Goal: Task Accomplishment & Management: Use online tool/utility

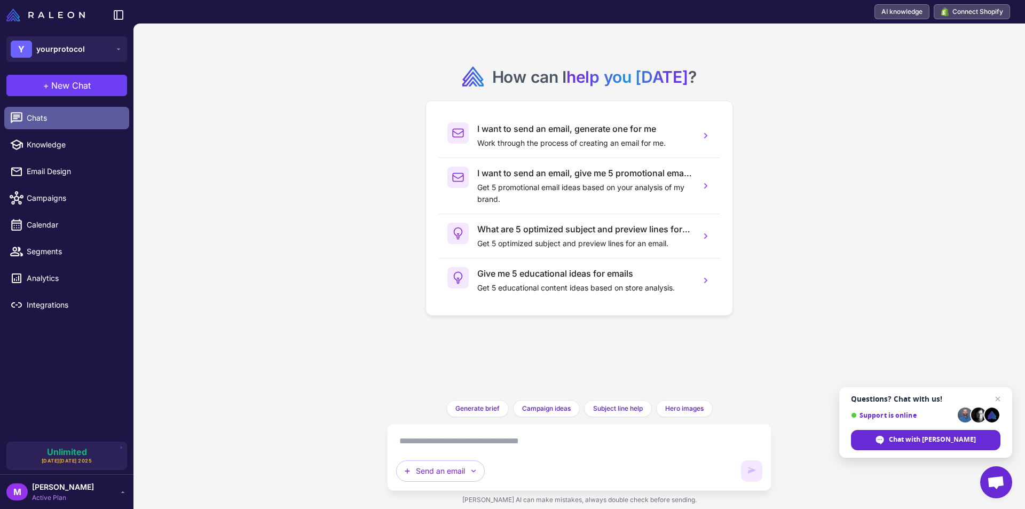
click at [47, 118] on span "Chats" at bounding box center [74, 118] width 94 height 12
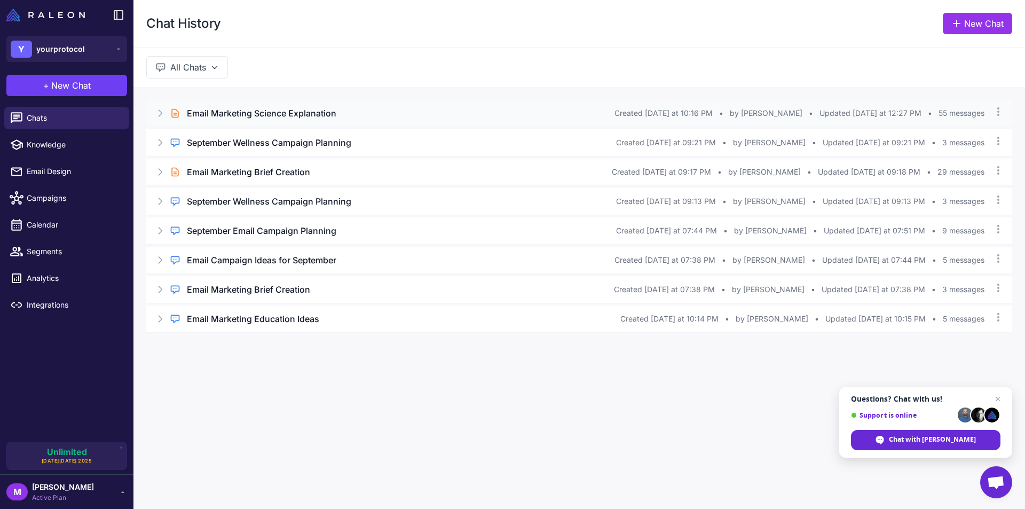
click at [164, 112] on icon at bounding box center [160, 113] width 11 height 11
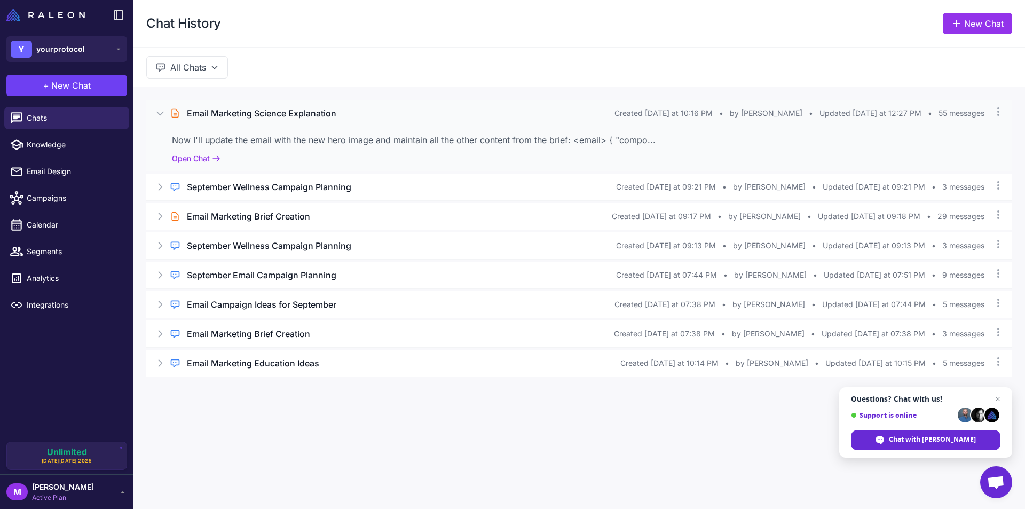
click at [159, 116] on icon at bounding box center [160, 113] width 11 height 11
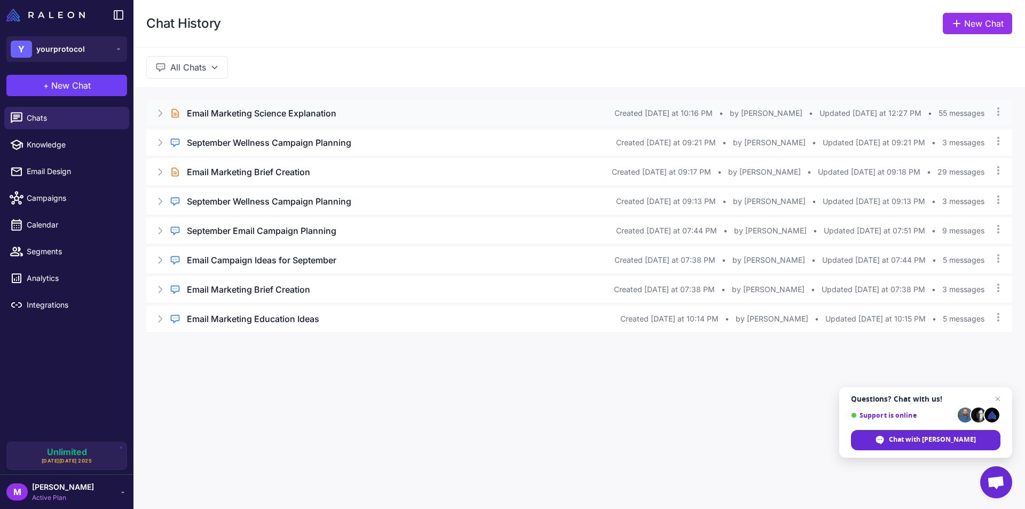
click at [256, 111] on h3 "Email Marketing Science Explanation" at bounding box center [261, 113] width 149 height 13
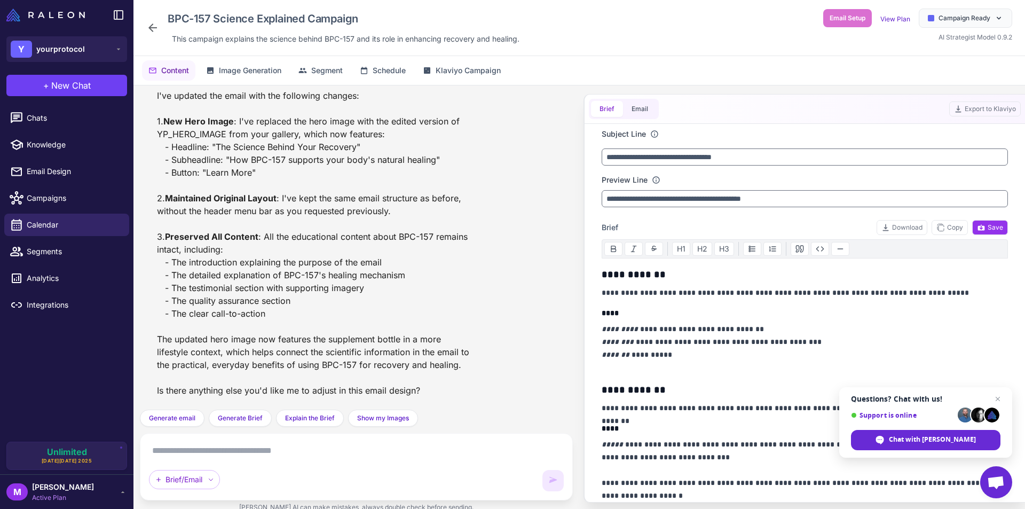
scroll to position [3167, 0]
click at [644, 105] on button "Email" at bounding box center [640, 109] width 34 height 16
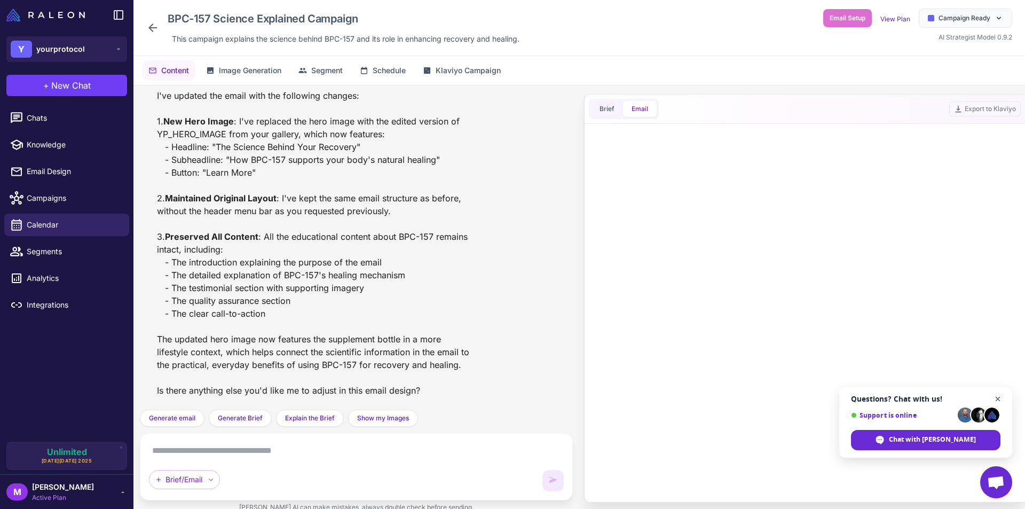
click at [999, 397] on span "Open chat" at bounding box center [997, 398] width 13 height 13
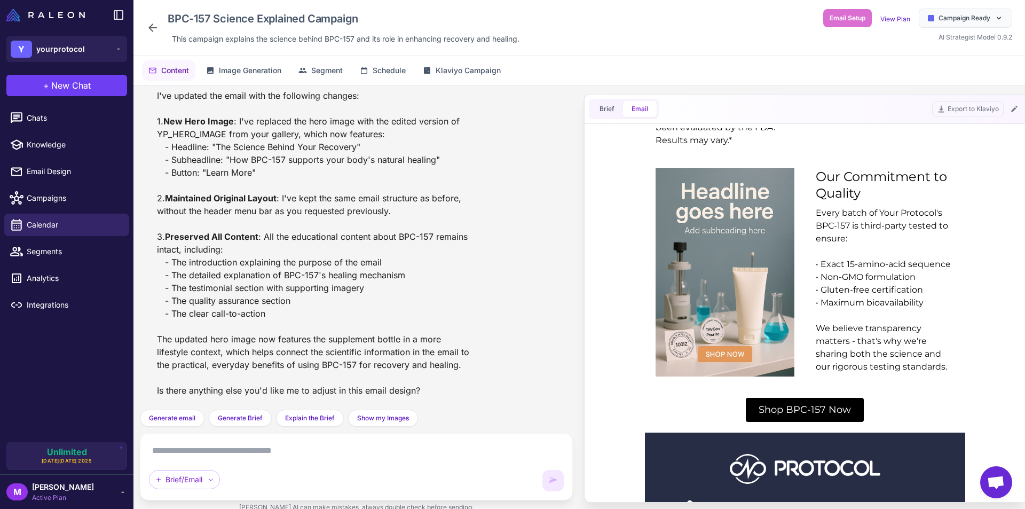
scroll to position [1299, 0]
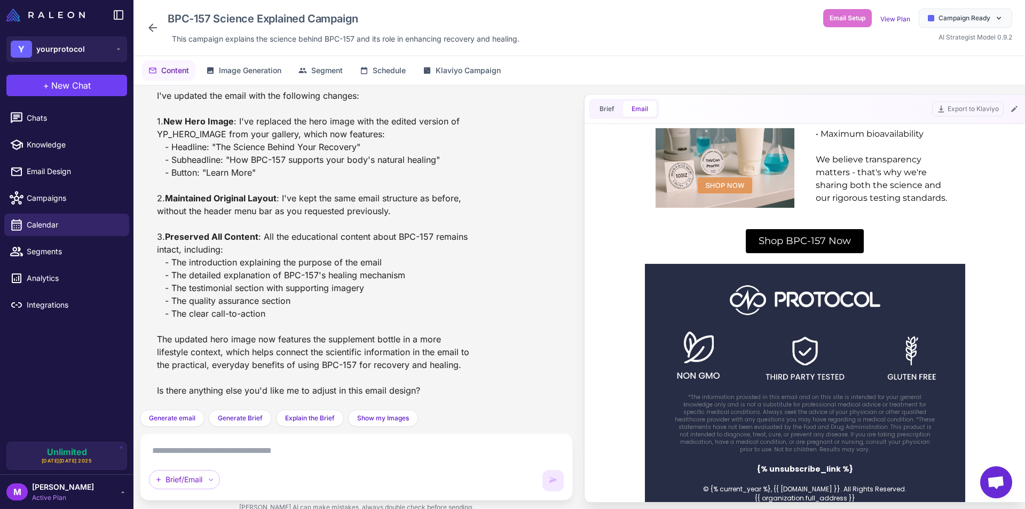
drag, startPoint x: 1004, startPoint y: 222, endPoint x: 1599, endPoint y: 598, distance: 703.8
click at [267, 452] on textarea at bounding box center [356, 450] width 415 height 17
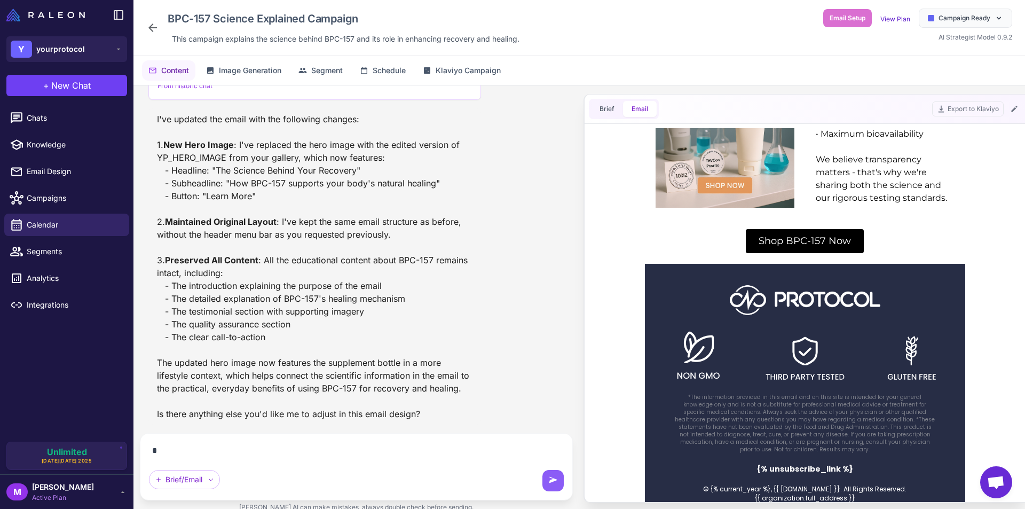
scroll to position [3143, 0]
type textarea "**********"
click at [556, 473] on button at bounding box center [552, 480] width 21 height 21
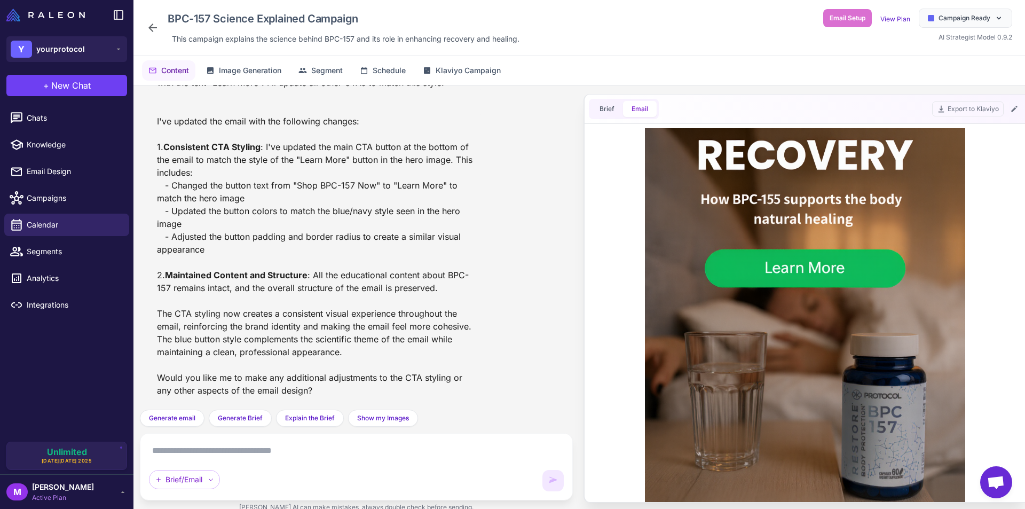
scroll to position [160, 0]
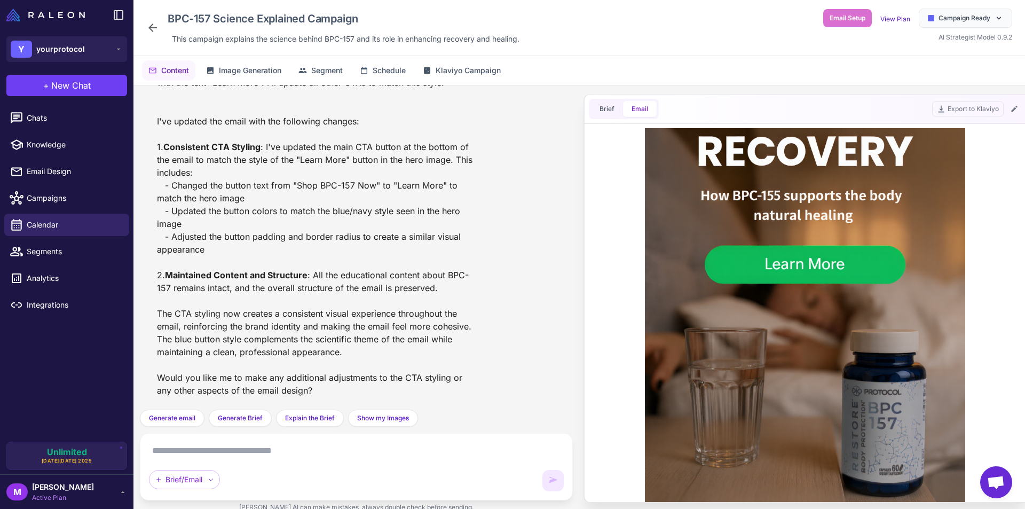
click at [299, 450] on textarea at bounding box center [356, 450] width 415 height 17
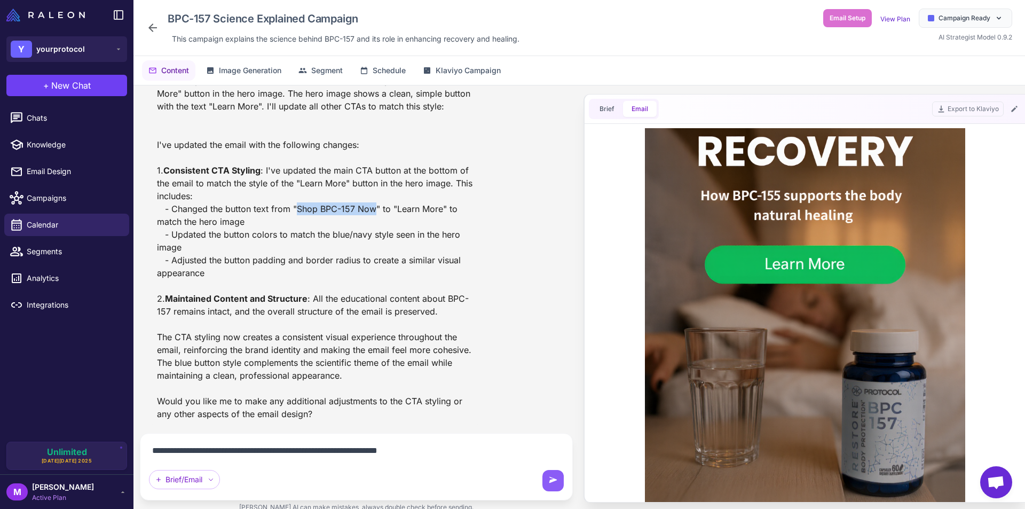
drag, startPoint x: 295, startPoint y: 210, endPoint x: 373, endPoint y: 211, distance: 77.9
click at [373, 211] on div "I've updated the email with the following changes: 1. Consistent CTA Styling : …" at bounding box center [314, 279] width 315 height 282
copy div "Shop BPC-157 Now"
click at [464, 451] on textarea "**********" at bounding box center [356, 450] width 415 height 17
paste textarea "**********"
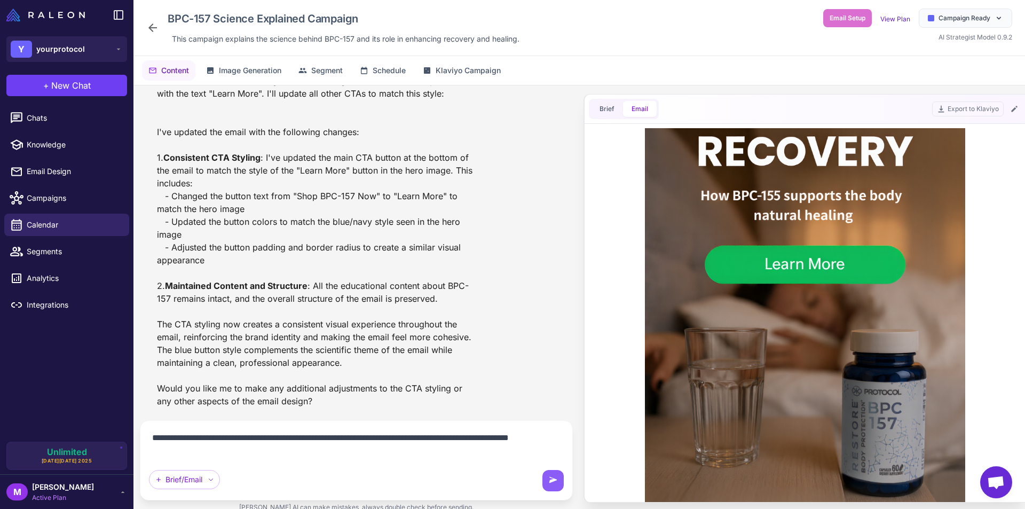
scroll to position [3693, 0]
type textarea "**********"
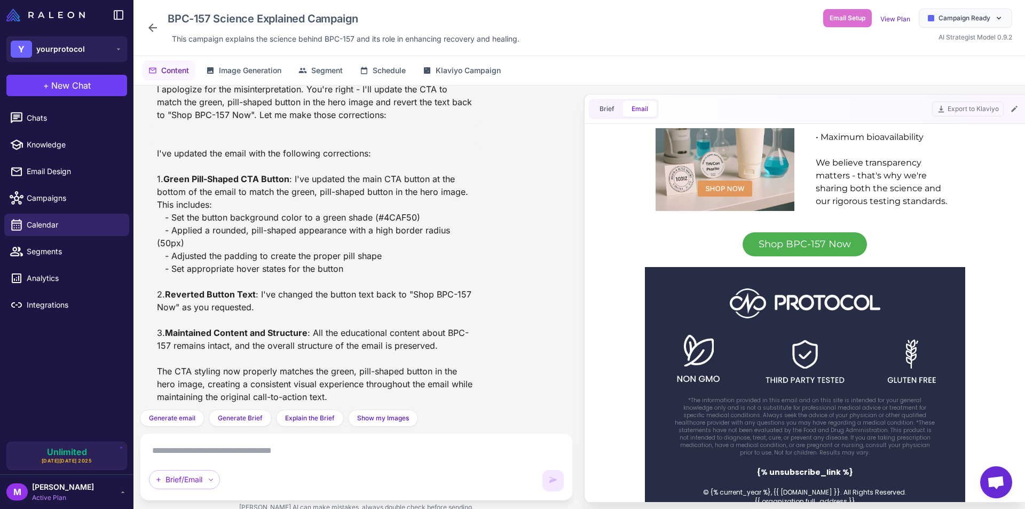
scroll to position [4012, 0]
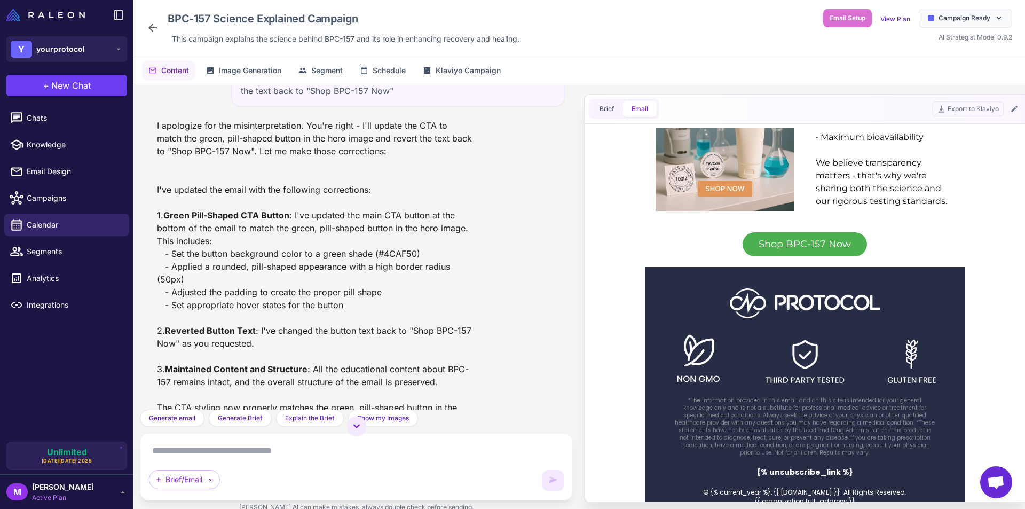
click at [160, 25] on div "BPC-157 Science Explained Campaign This campaign explains the science behind BP…" at bounding box center [334, 28] width 377 height 38
click at [155, 25] on icon at bounding box center [152, 27] width 13 height 13
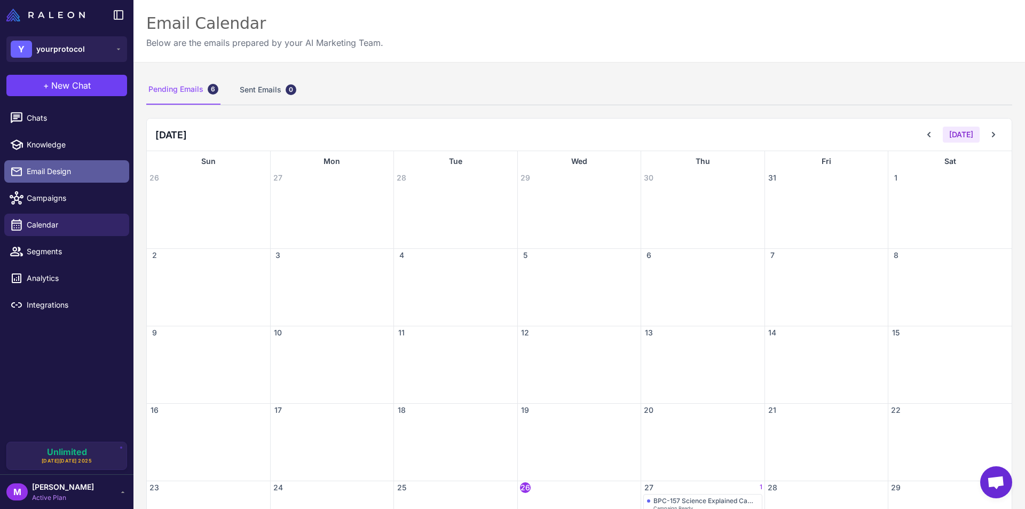
click at [42, 168] on span "Email Design" at bounding box center [74, 171] width 94 height 12
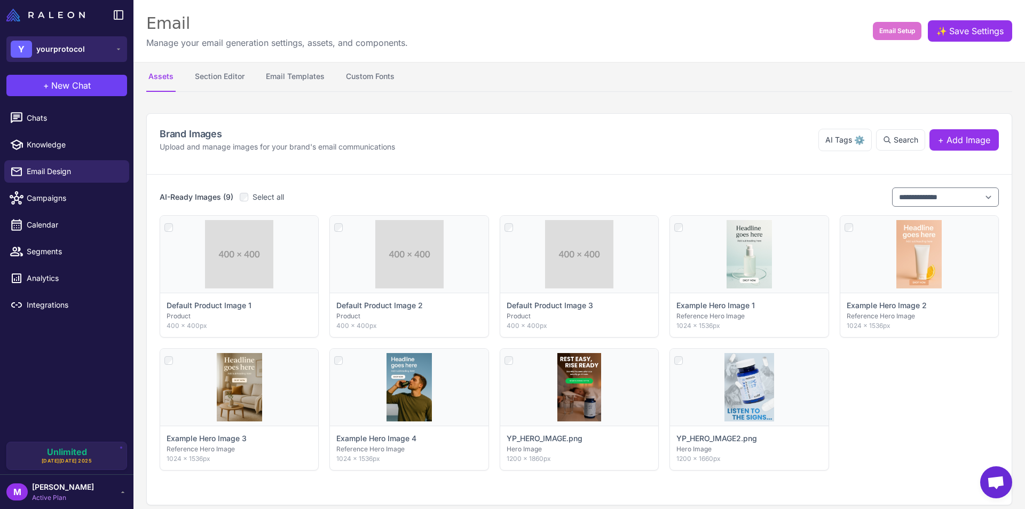
click at [84, 45] on button "Y yourprotocol" at bounding box center [66, 49] width 121 height 26
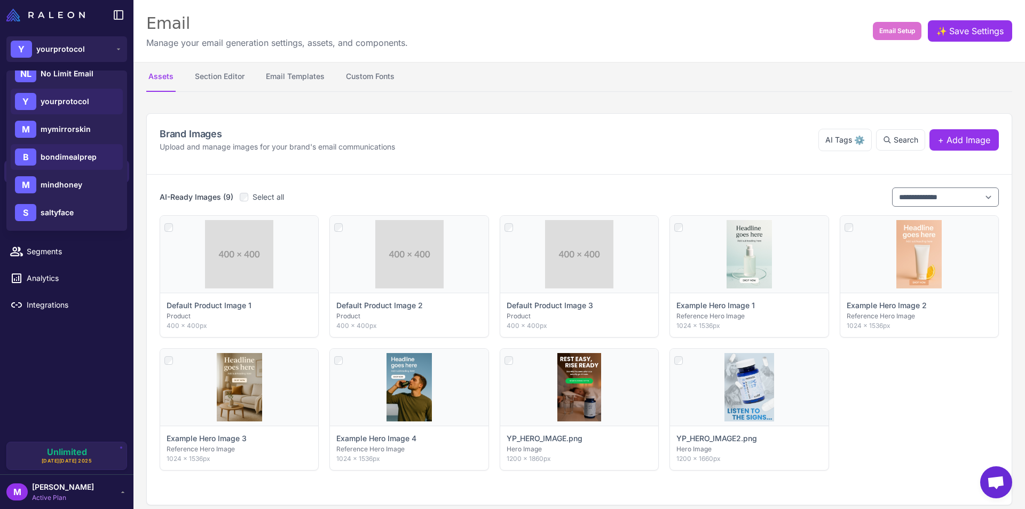
scroll to position [15, 0]
click at [59, 125] on span "mymirrorskin" at bounding box center [66, 128] width 50 height 12
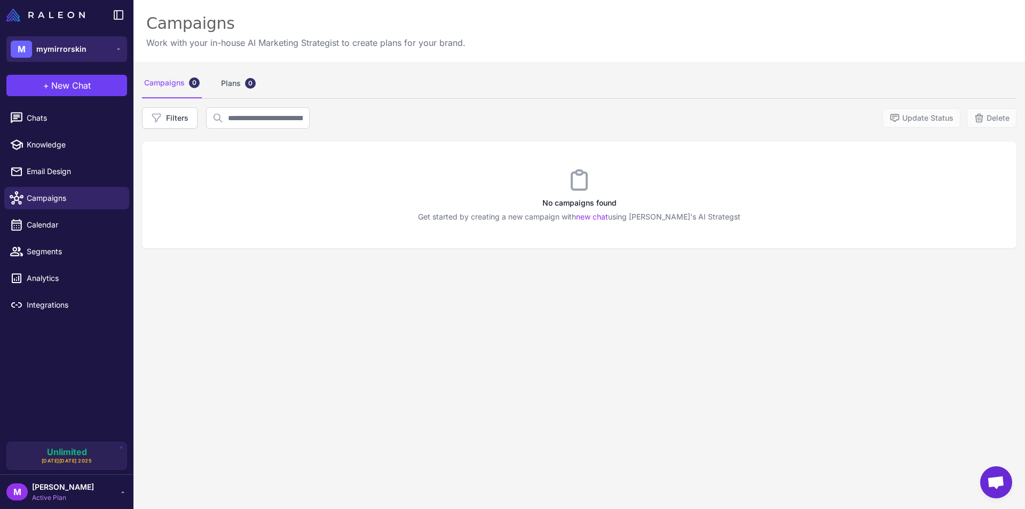
click at [68, 41] on div "M mymirrorskin" at bounding box center [49, 49] width 76 height 17
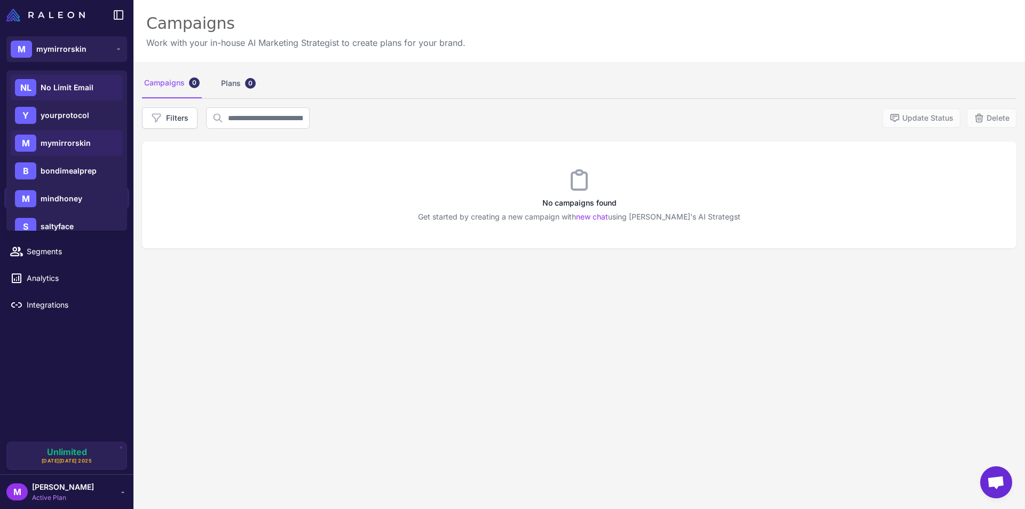
click at [73, 91] on span "No Limit Email" at bounding box center [67, 88] width 53 height 12
